Goal: Check status: Check status

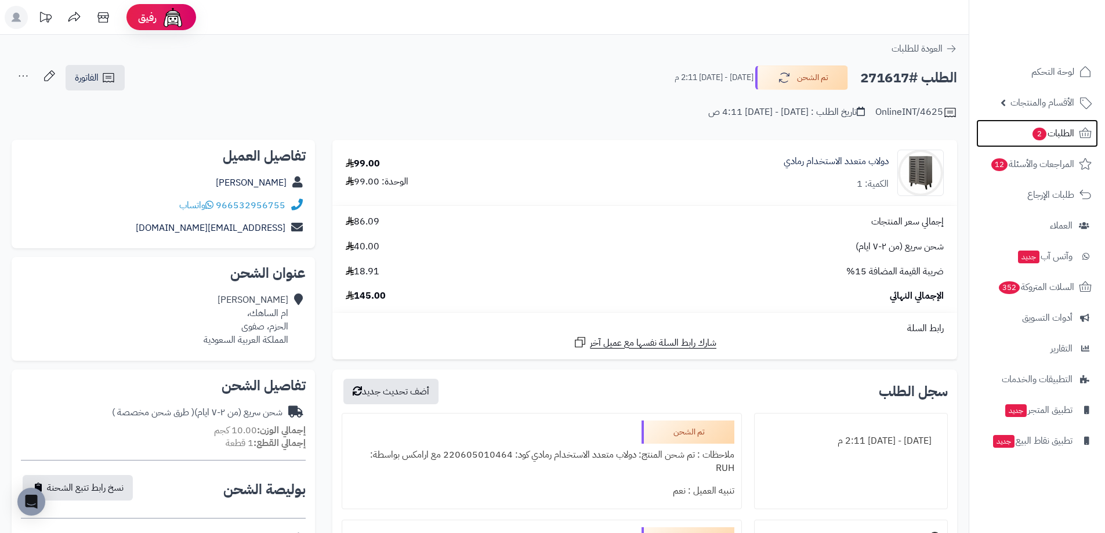
click at [1072, 133] on span "الطلبات 2" at bounding box center [1052, 133] width 43 height 16
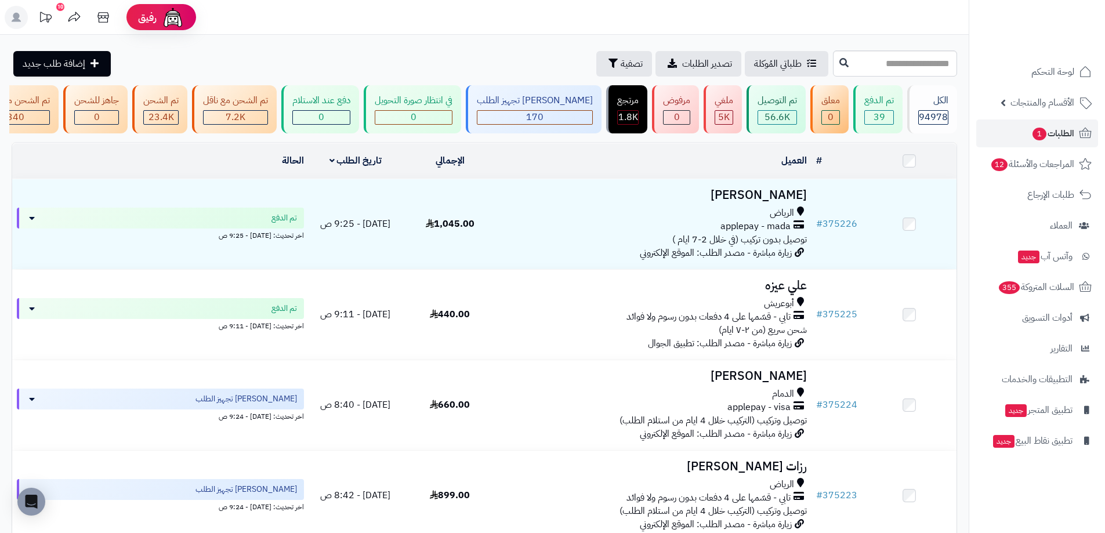
click at [871, 71] on input "text" at bounding box center [895, 63] width 124 height 26
paste input "******"
type input "******"
